Goal: Use online tool/utility: Use online tool/utility

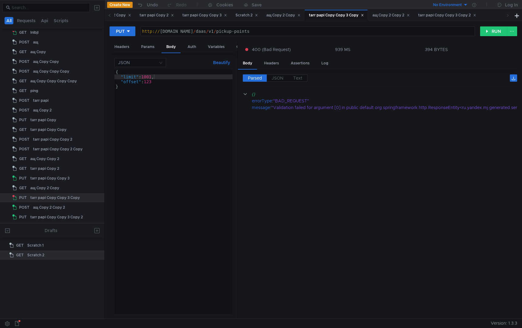
scroll to position [0, 3]
click at [127, 46] on div "Headers" at bounding box center [122, 46] width 25 height 11
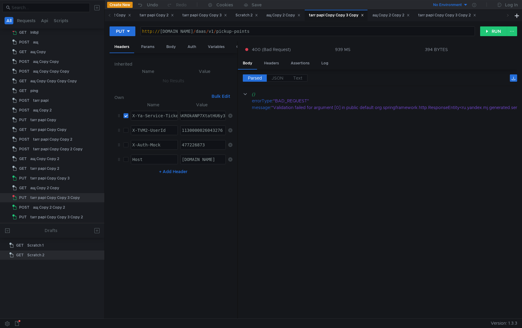
type textarea "X-Ya-Service-Ticket"
click at [157, 114] on div "X-Ya-Service-Ticket" at bounding box center [156, 120] width 51 height 15
click at [191, 276] on nz-table "Name Value X-Ya-Service-Ticket X-Ya-Service-Ticket הההההההההההההההההההההההההההה…" at bounding box center [173, 207] width 118 height 213
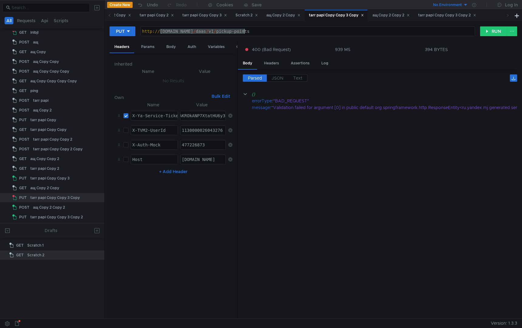
drag, startPoint x: 160, startPoint y: 33, endPoint x: 244, endPoint y: 32, distance: 83.5
click at [244, 32] on div "http:// [DOMAIN_NAME] / daas / v1 / pickup-points" at bounding box center [308, 36] width 334 height 15
click at [217, 34] on div "http:// [DOMAIN_NAME] / daas / v1 / pickup-points" at bounding box center [308, 36] width 334 height 15
drag, startPoint x: 244, startPoint y: 31, endPoint x: 158, endPoint y: 33, distance: 85.9
click at [158, 33] on div "http:// [DOMAIN_NAME] / daas / v1 / pickup-points" at bounding box center [308, 36] width 334 height 15
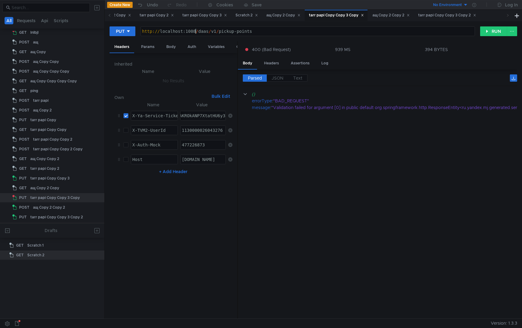
scroll to position [0, 4]
type textarea "[URL]"
click at [125, 115] on input "checkbox" at bounding box center [126, 115] width 5 height 5
checkbox input "false"
drag, startPoint x: 495, startPoint y: 29, endPoint x: 342, endPoint y: 236, distance: 257.5
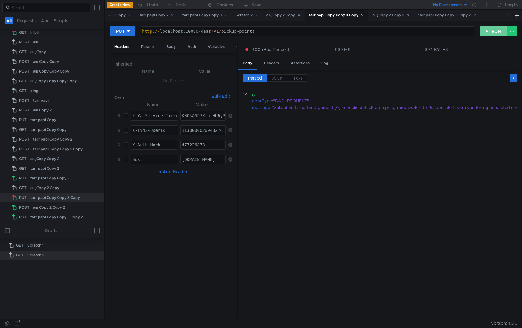
click at [495, 29] on button "RUN" at bounding box center [493, 31] width 27 height 10
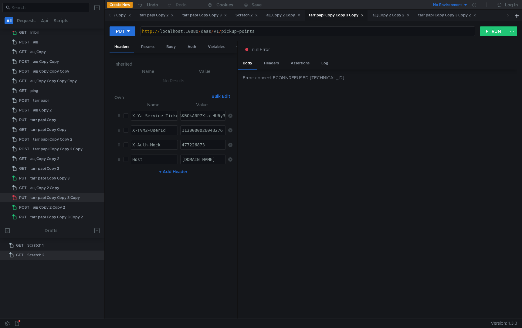
drag, startPoint x: 190, startPoint y: 33, endPoint x: 192, endPoint y: 69, distance: 36.1
click at [190, 33] on div "http:// localhost:10080 / daas / v1 / pickup-points" at bounding box center [308, 36] width 334 height 15
type textarea "[URL]"
click at [489, 37] on div "PUT [URL] http:// localhost:11080 / daas / v1 / pickup-points ההההההההההההההההה…" at bounding box center [314, 33] width 408 height 15
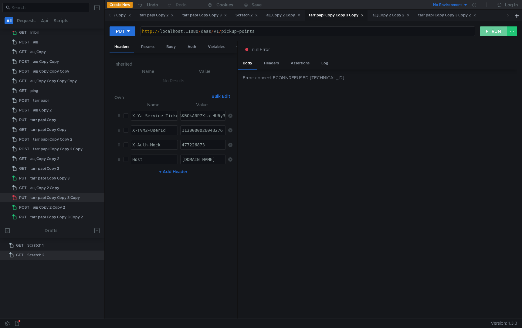
click at [492, 35] on button "RUN" at bounding box center [493, 31] width 27 height 10
click at [488, 32] on button "RUN" at bounding box center [493, 31] width 27 height 10
click at [292, 124] on div at bounding box center [380, 207] width 274 height 233
drag, startPoint x: 161, startPoint y: 30, endPoint x: 198, endPoint y: 33, distance: 36.8
click at [198, 33] on div "http:// localhost:11080 / daas / v1 / pickup-points" at bounding box center [308, 36] width 334 height 15
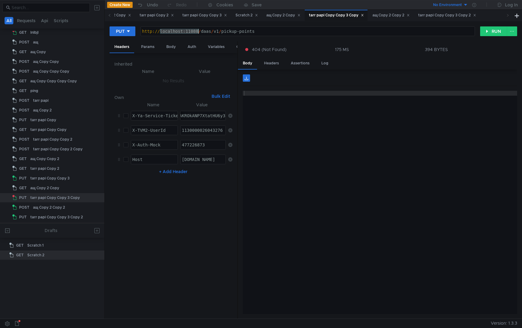
click at [124, 158] on input "checkbox" at bounding box center [126, 159] width 5 height 5
checkbox input "true"
type textarea "Host"
click at [150, 160] on div "Host" at bounding box center [154, 164] width 47 height 15
click at [170, 33] on div "http:// localhost:11080 / daas / v1 / pickup-points" at bounding box center [308, 36] width 334 height 15
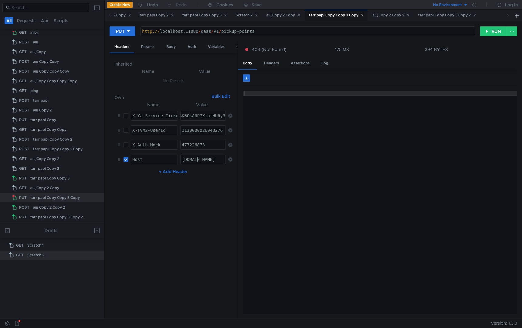
click at [198, 158] on div "[DOMAIN_NAME]" at bounding box center [236, 164] width 110 height 15
paste textarea "[DOMAIN_NAME]:"
type textarea "[DOMAIN_NAME]"
click at [485, 31] on button "RUN" at bounding box center [493, 31] width 27 height 10
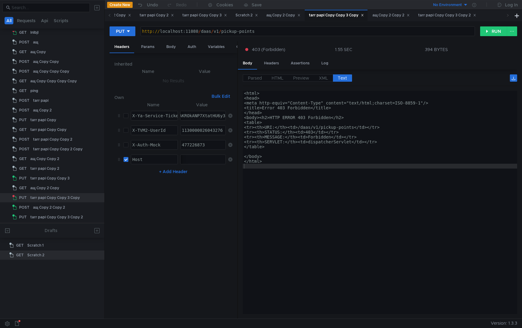
click at [321, 232] on div "<html> <head> <meta http-equiv="Content-Type" content="text/html;charset=ISO-88…" at bounding box center [380, 207] width 274 height 233
click at [145, 116] on div "X-Ya-Service-Ticket" at bounding box center [156, 120] width 51 height 15
click at [125, 116] on input "checkbox" at bounding box center [126, 115] width 5 height 5
checkbox input "true"
click at [312, 185] on div "<html> <head> <meta http-equiv="Content-Type" content="text/html;charset=ISO-88…" at bounding box center [380, 207] width 274 height 233
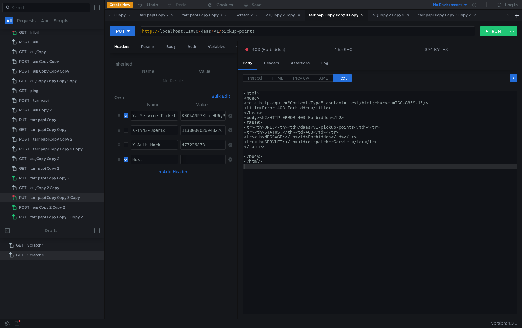
click at [200, 112] on div "3:serv:CO3-ARCv0ZLFBiIRCPzfehCB5H0g_6nTkaXU_gE:Px2iIjyKENRVy0m_Ve87OzBHIJHYwPrT…" at bounding box center [203, 115] width 45 height 9
paste textarea "PP-ARDEqZjFBiIRCPzfehCB5H0g_6nTkaXU_gE:Cd1wkjc6_Fd41J8eFoMR9Ahi4jhWtRDMQ70txcZY…"
type textarea "3:serv:CPP-ARDEqZjFBiIRCPzfehCB5H0g_6nTkaXU_gE:Cd1wkjc6_Fd41J8eFoMR9Ahi4jhWtRDM…"
click at [214, 232] on nz-table "Name Value X-Ya-Service-Ticket X-Ya-Service-Ticket הההההההההההההההההההההההההההה…" at bounding box center [173, 207] width 118 height 213
click at [489, 34] on button "RUN" at bounding box center [493, 31] width 27 height 10
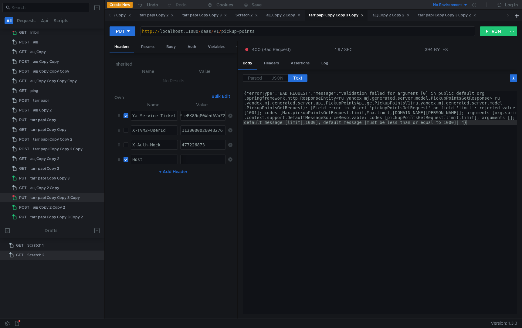
click at [423, 159] on div "{"errorType":"BAD_REQUEST","message":"Validation failed for argument [0] in pub…" at bounding box center [380, 236] width 274 height 291
